Goal: Information Seeking & Learning: Learn about a topic

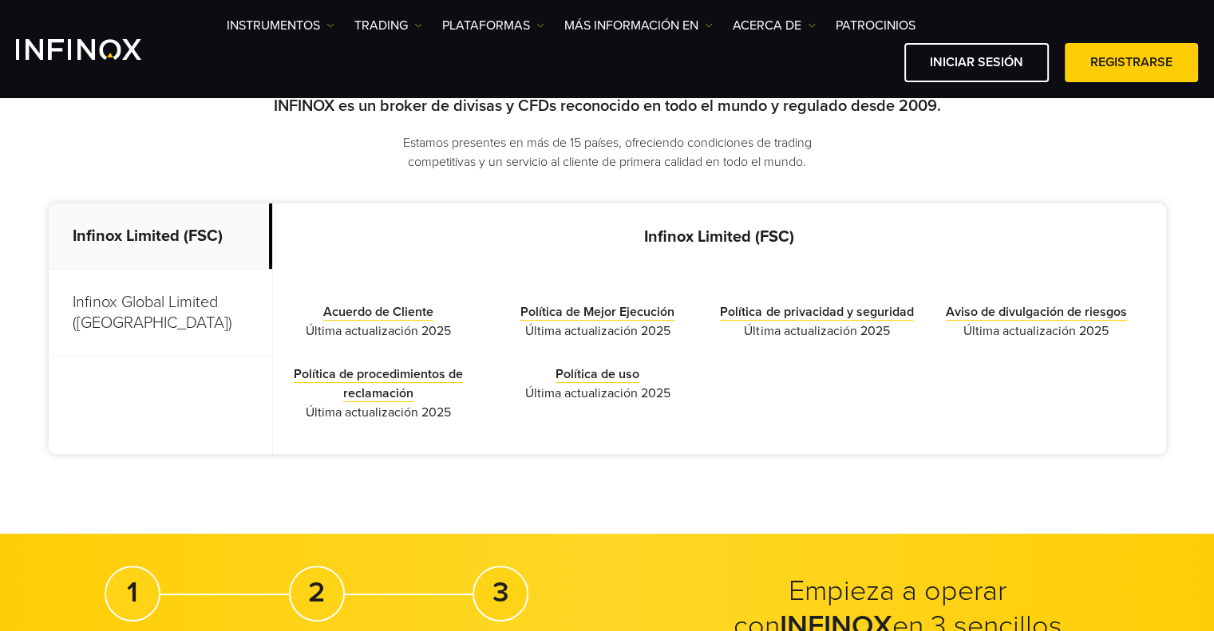
click at [113, 325] on p "Infinox Global Limited (Anguilla)" at bounding box center [161, 313] width 224 height 87
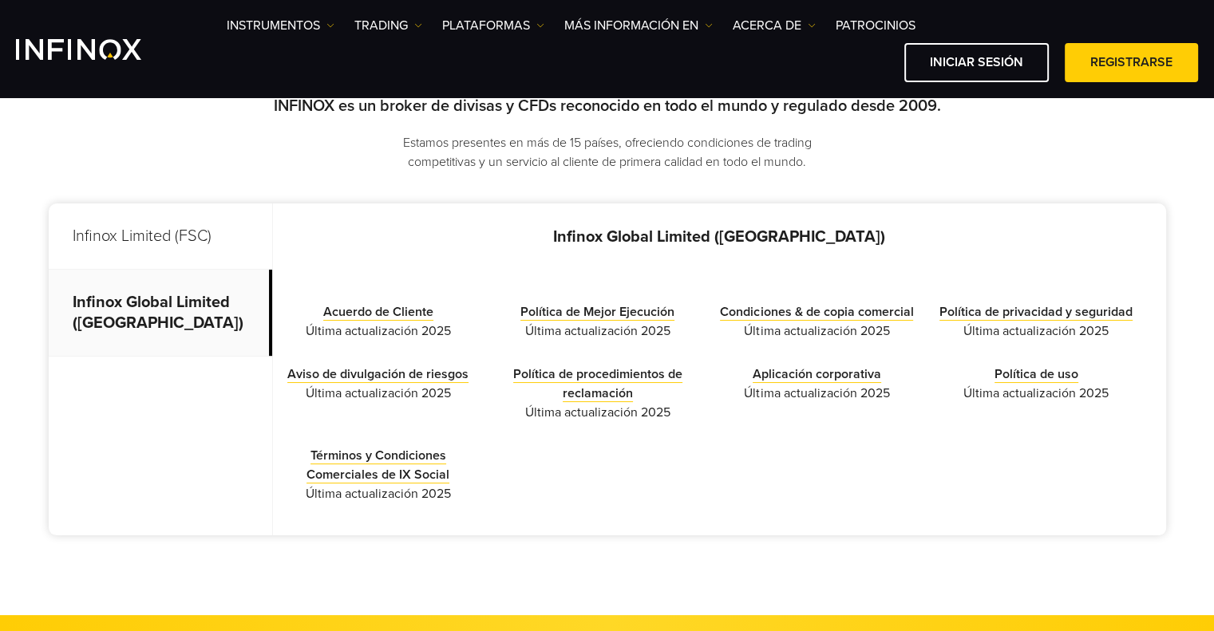
click at [152, 240] on p "Infinox Limited (FSC)" at bounding box center [161, 237] width 224 height 66
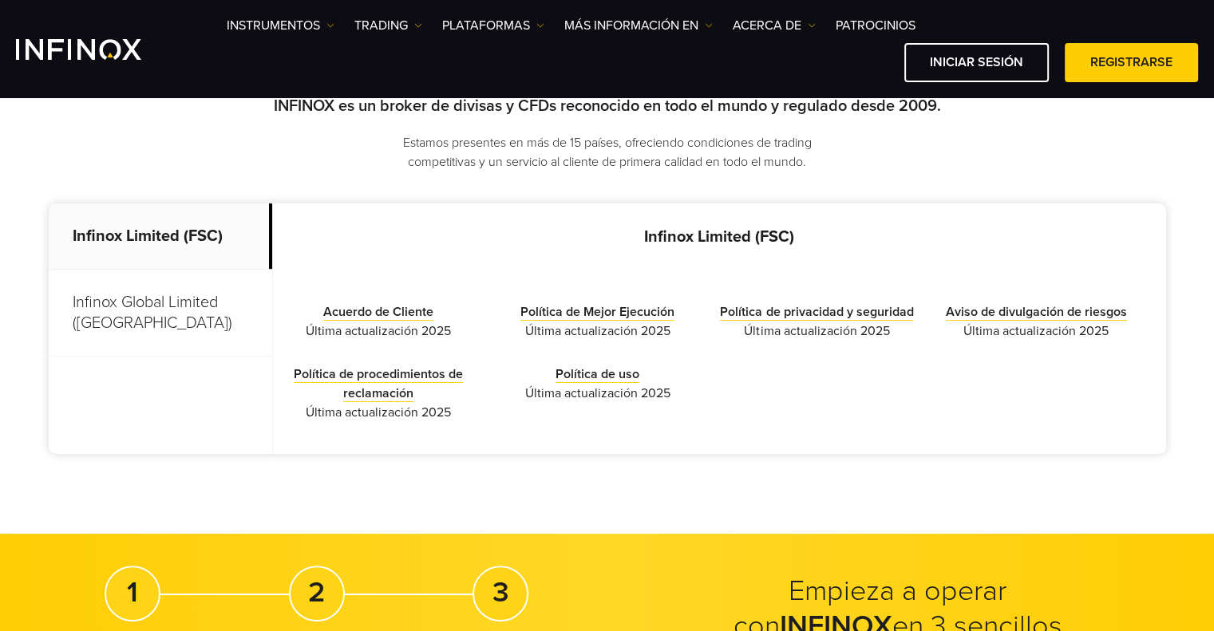
click at [156, 307] on p "Infinox Global Limited (Anguilla)" at bounding box center [161, 313] width 224 height 87
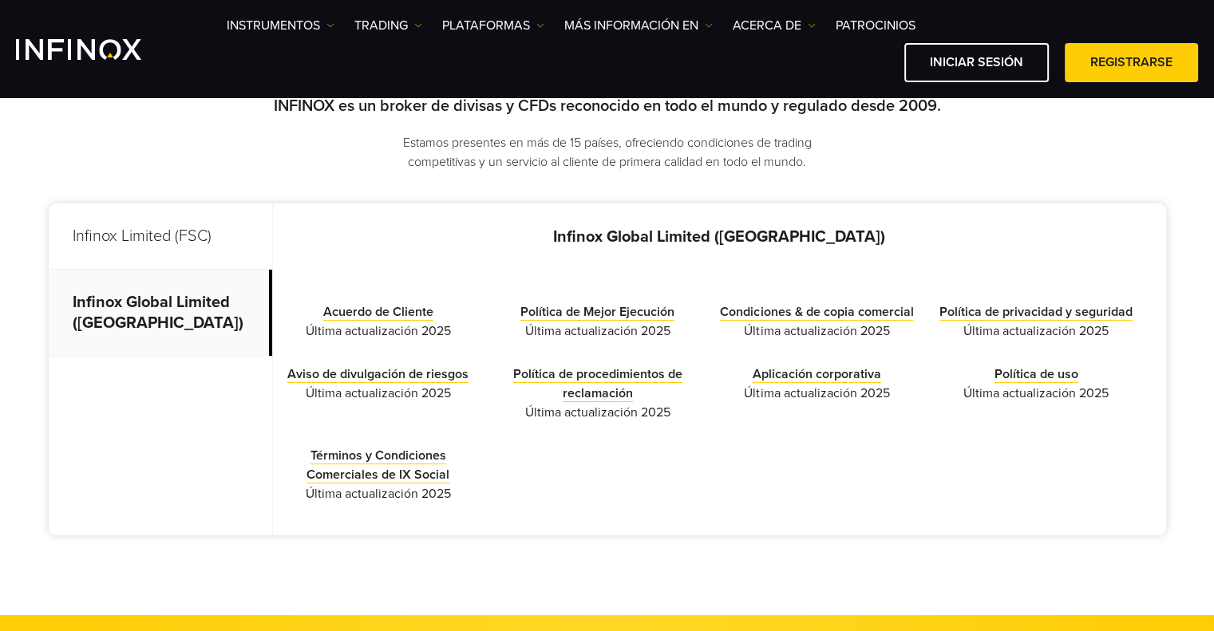
click at [125, 241] on p "Infinox Limited (FSC)" at bounding box center [161, 237] width 224 height 66
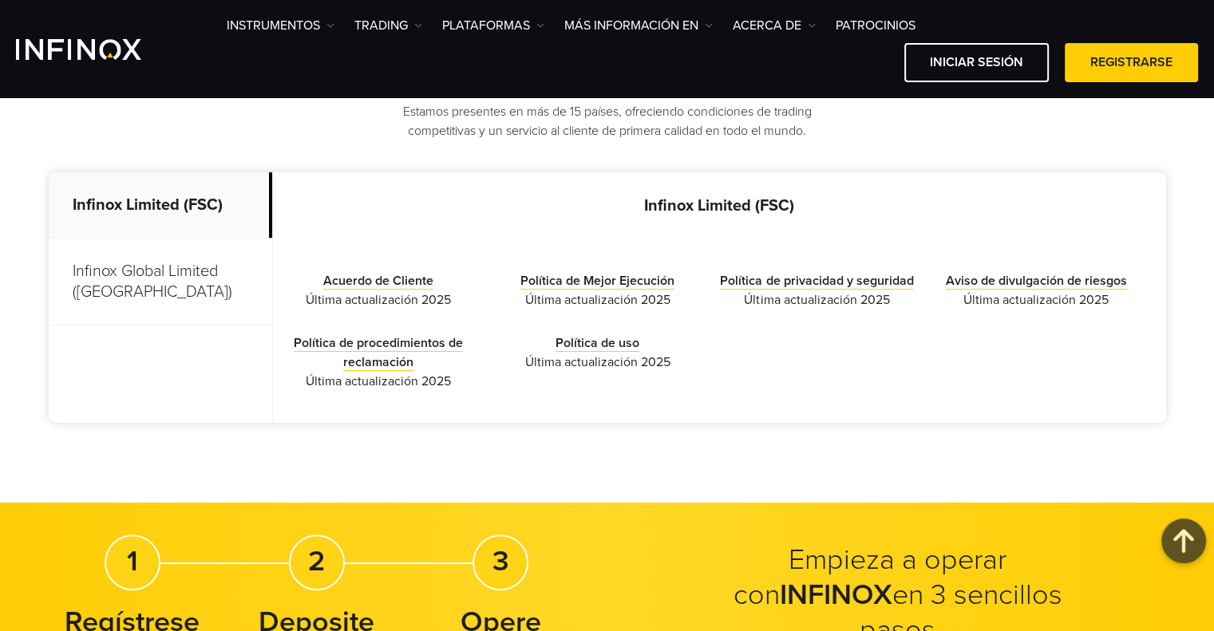
scroll to position [469, 0]
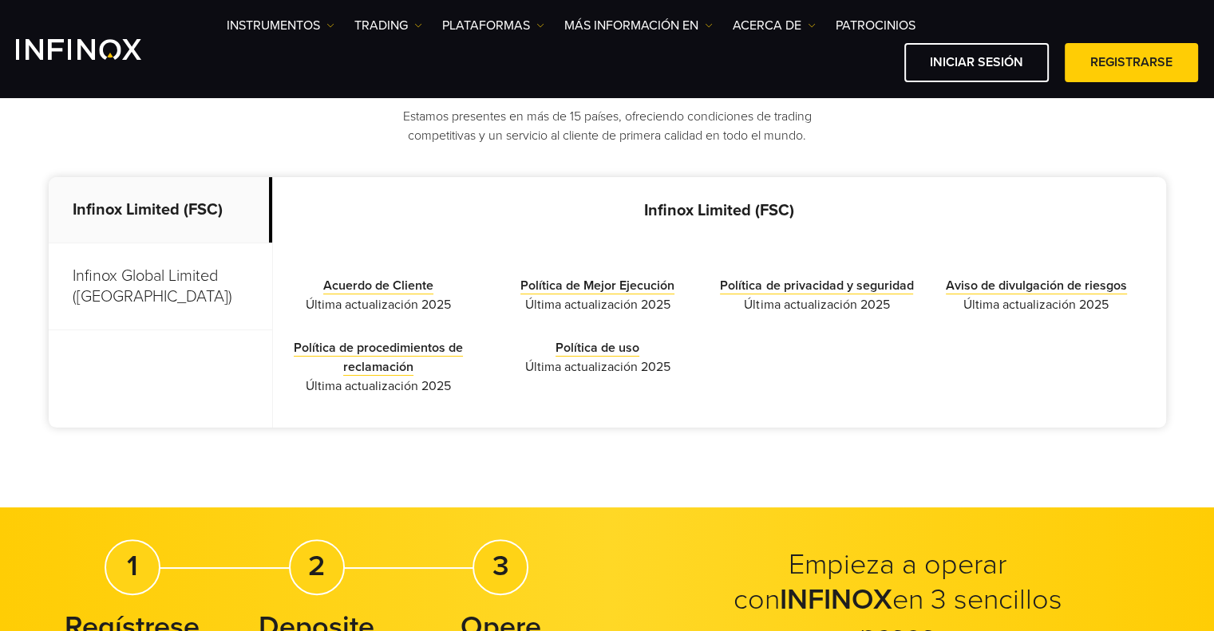
click at [135, 290] on p "Infinox Global Limited (Anguilla)" at bounding box center [161, 286] width 224 height 87
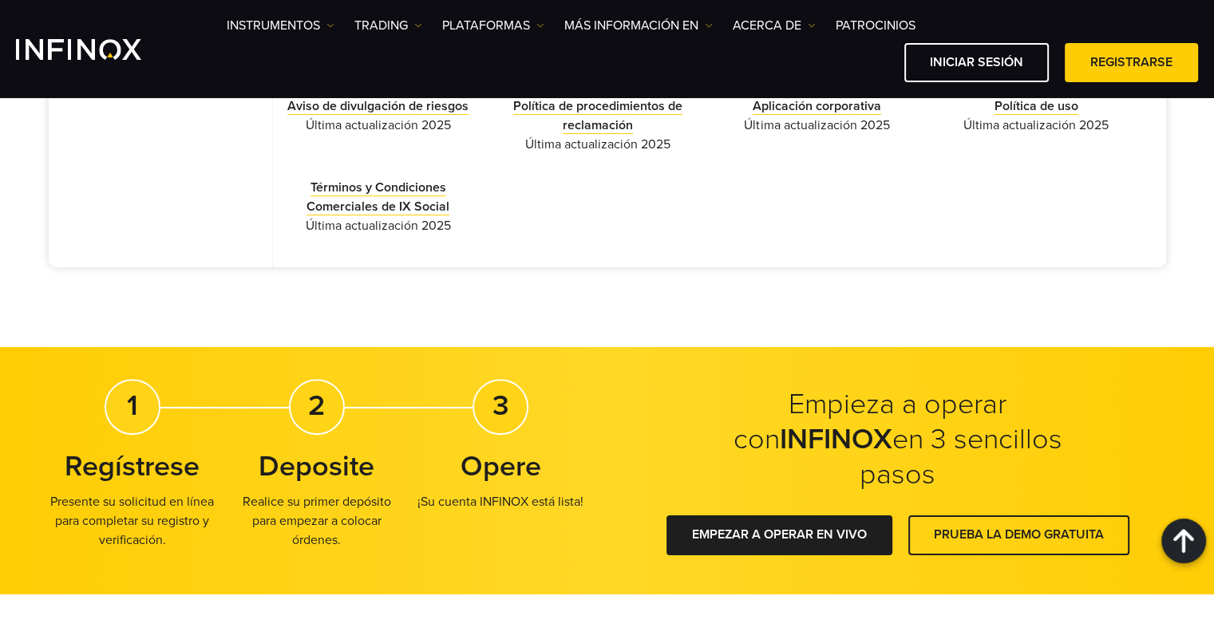
scroll to position [0, 0]
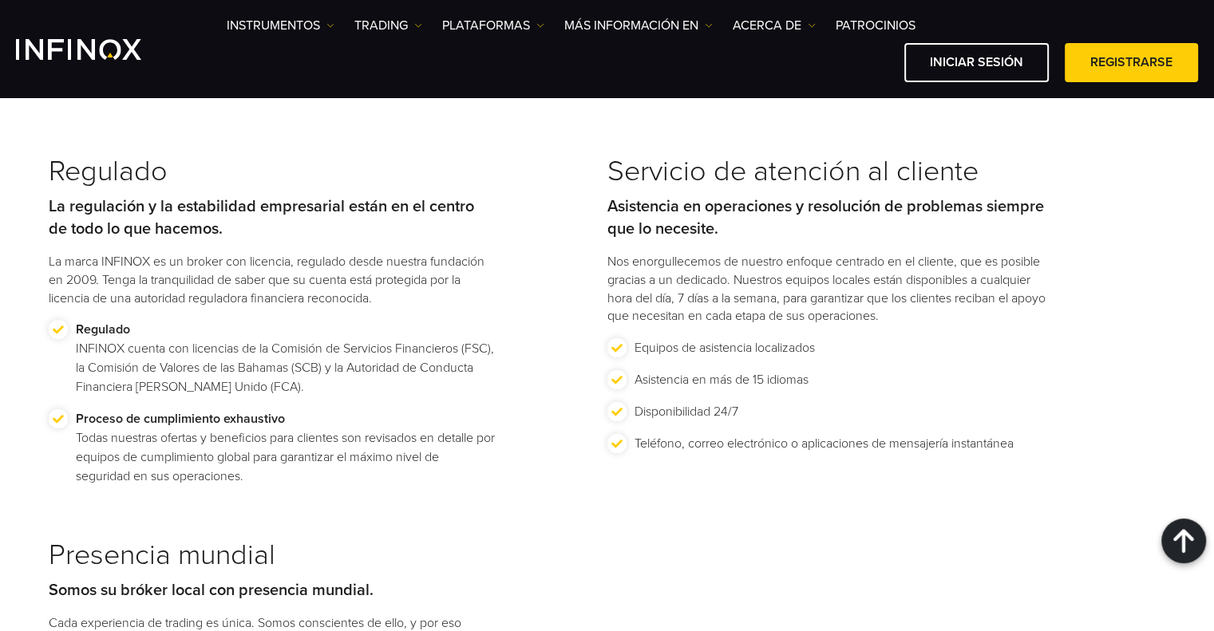
scroll to position [1902, 0]
